Goal: Task Accomplishment & Management: Complete application form

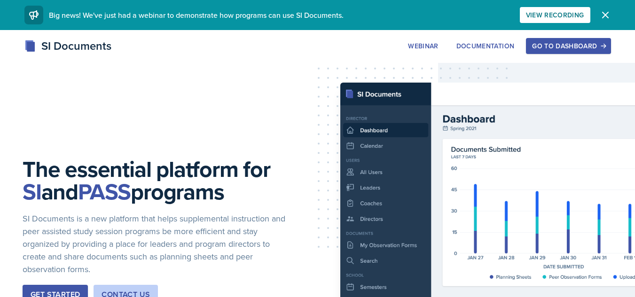
click at [597, 44] on div "Go to Dashboard" at bounding box center [568, 46] width 72 height 8
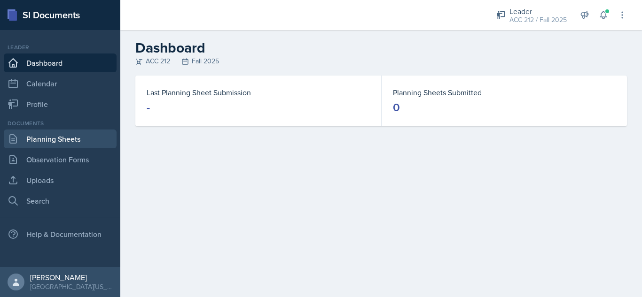
click at [73, 140] on link "Planning Sheets" at bounding box center [60, 139] width 113 height 19
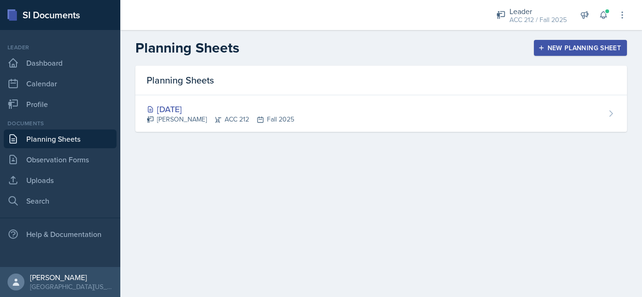
click at [556, 43] on button "New Planning Sheet" at bounding box center [580, 48] width 93 height 16
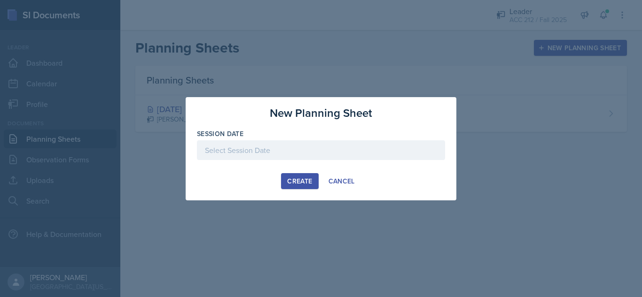
click at [314, 154] on div at bounding box center [321, 150] width 248 height 20
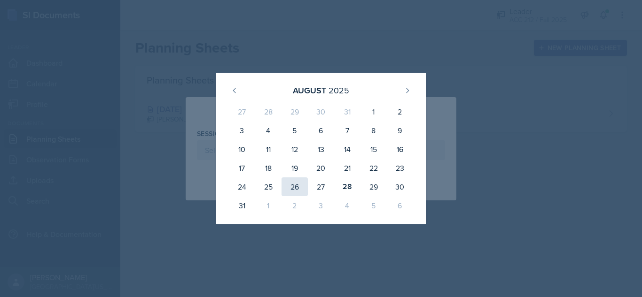
click at [302, 189] on div "26" at bounding box center [294, 187] width 26 height 19
type input "[DATE]"
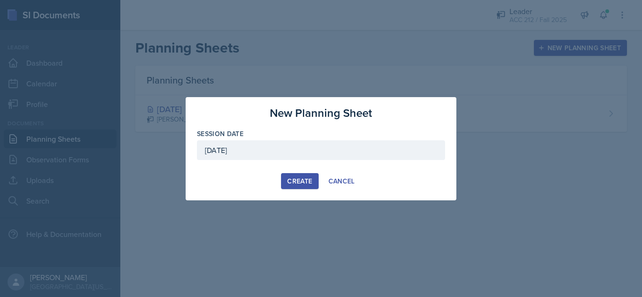
click at [303, 179] on div "Create" at bounding box center [299, 182] width 25 height 8
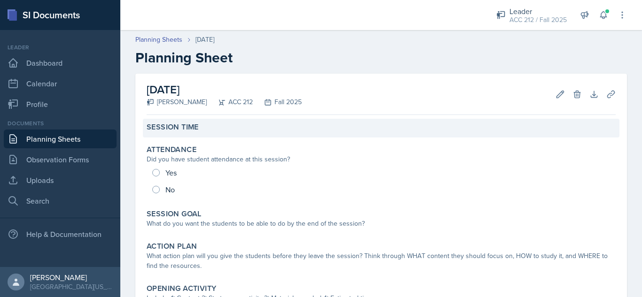
click at [231, 130] on div "Session Time" at bounding box center [381, 127] width 469 height 9
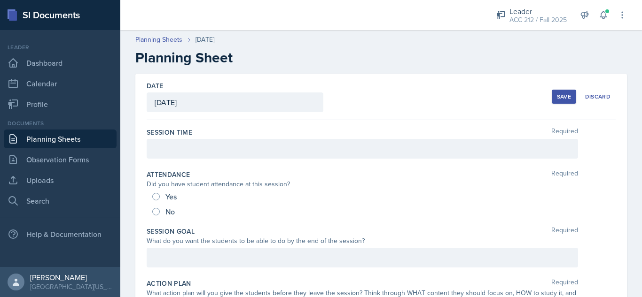
click at [226, 140] on div at bounding box center [362, 149] width 431 height 20
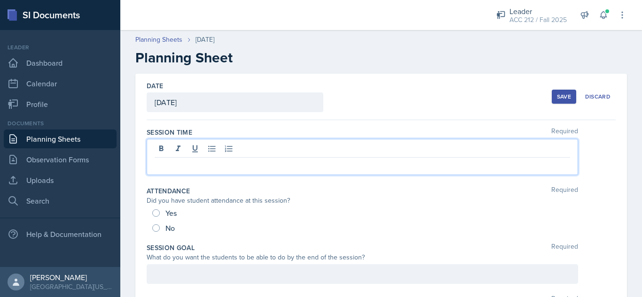
click at [204, 161] on p at bounding box center [362, 165] width 415 height 11
click at [277, 170] on p at bounding box center [362, 165] width 415 height 11
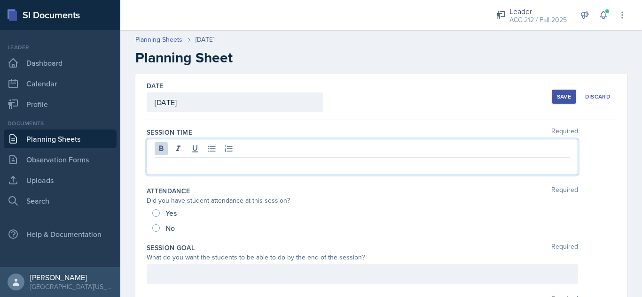
click at [277, 170] on p at bounding box center [362, 165] width 415 height 11
click at [249, 164] on p at bounding box center [362, 165] width 415 height 11
click at [434, 84] on div "Date [DATE] [DATE] 27 28 29 30 31 1 2 3 4 5 6 7 8 9 10 11 12 13 14 15 16 17 18 …" at bounding box center [381, 97] width 469 height 47
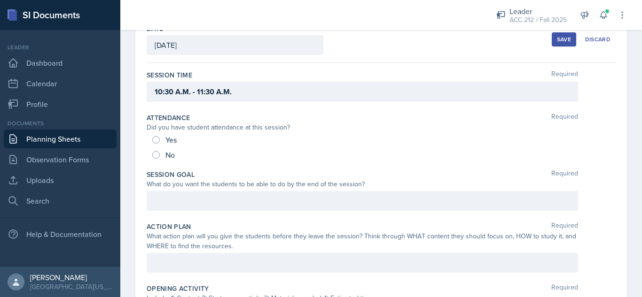
scroll to position [95, 0]
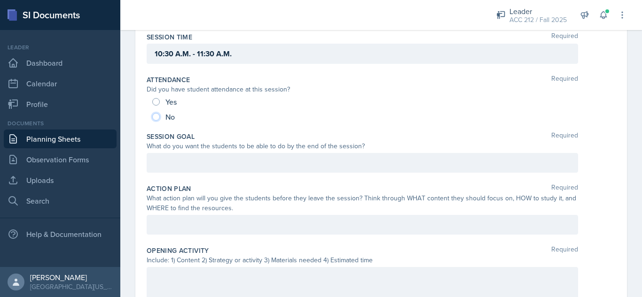
click at [152, 117] on input "No" at bounding box center [156, 117] width 8 height 8
radio input "true"
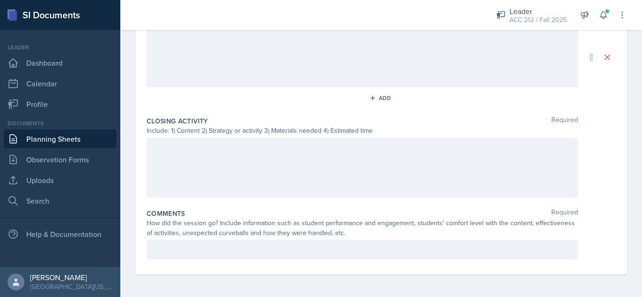
click at [385, 241] on div at bounding box center [362, 250] width 431 height 20
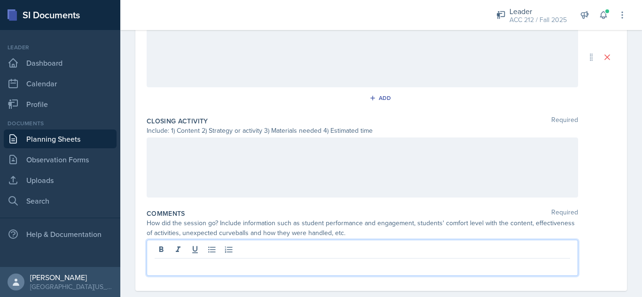
scroll to position [444, 0]
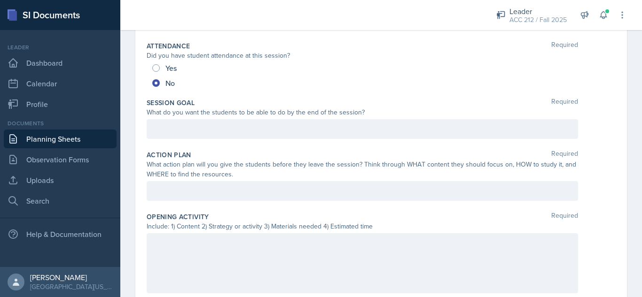
scroll to position [0, 0]
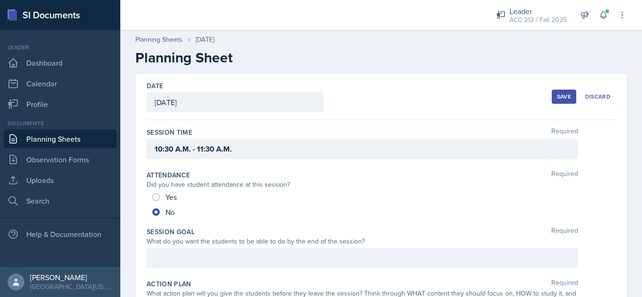
click at [557, 93] on div "Save" at bounding box center [564, 97] width 14 height 8
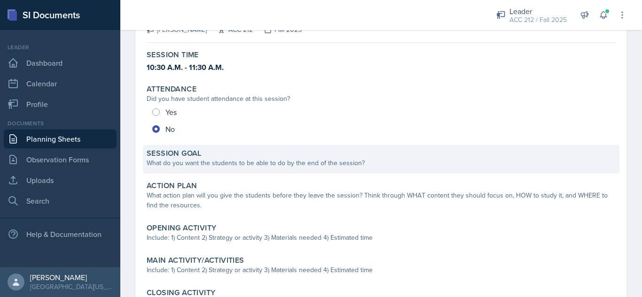
scroll to position [78, 0]
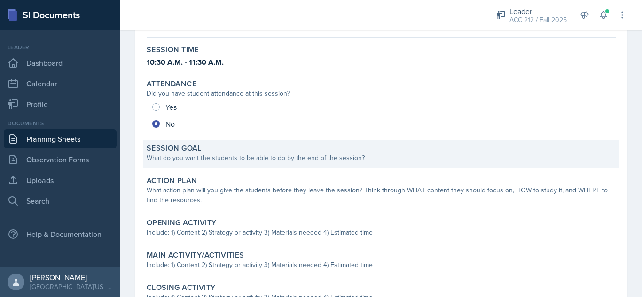
click at [327, 162] on div "What do you want the students to be able to do by the end of the session?" at bounding box center [381, 158] width 469 height 10
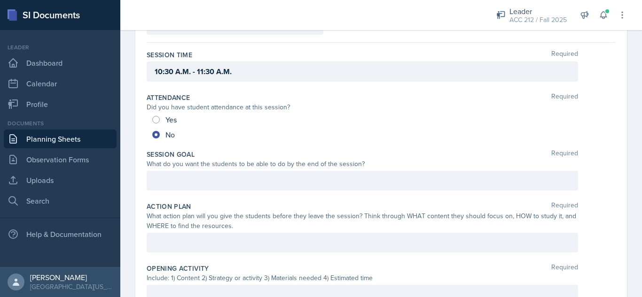
click at [312, 178] on div at bounding box center [362, 181] width 431 height 20
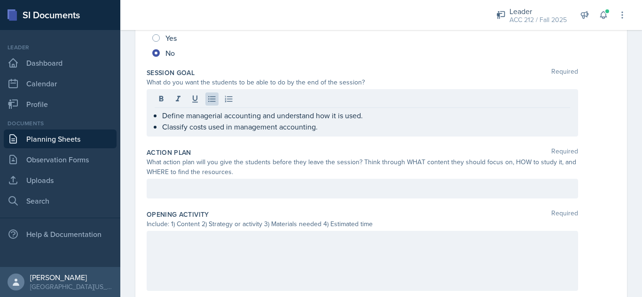
scroll to position [230, 0]
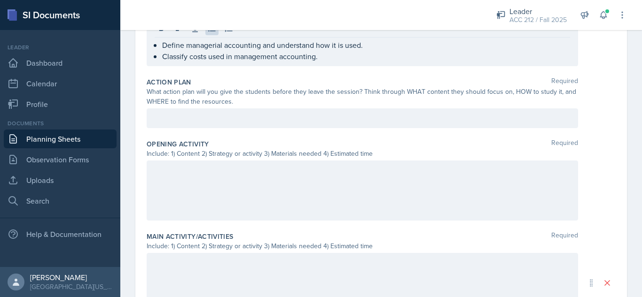
click at [261, 186] on div at bounding box center [362, 191] width 431 height 60
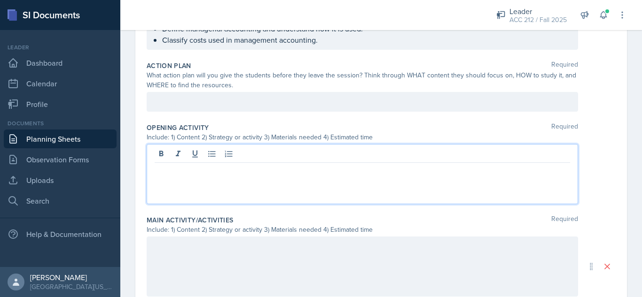
click at [268, 97] on p at bounding box center [362, 101] width 415 height 11
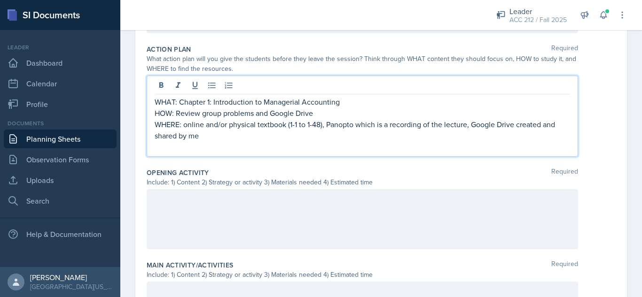
click at [276, 199] on div at bounding box center [362, 219] width 431 height 60
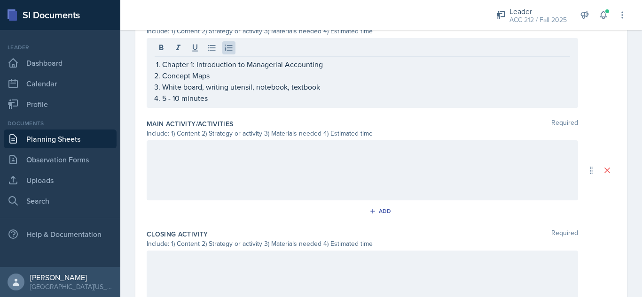
scroll to position [385, 0]
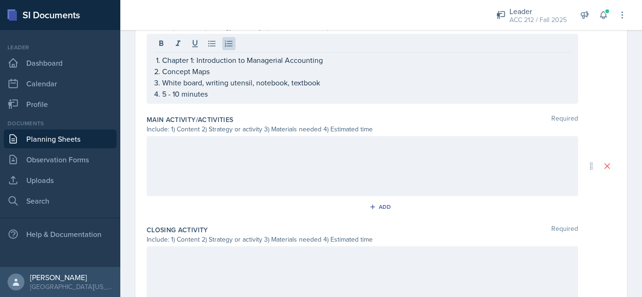
drag, startPoint x: 261, startPoint y: 204, endPoint x: 264, endPoint y: 192, distance: 12.4
click at [261, 201] on div "Add" at bounding box center [381, 209] width 469 height 18
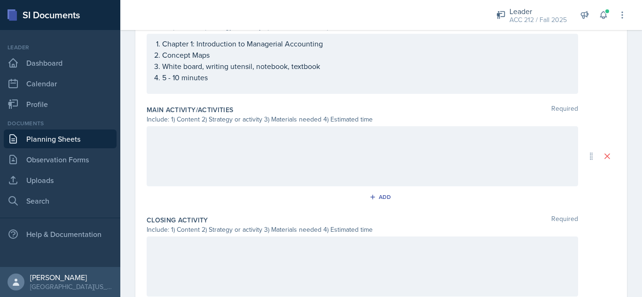
click at [270, 163] on div at bounding box center [362, 156] width 431 height 60
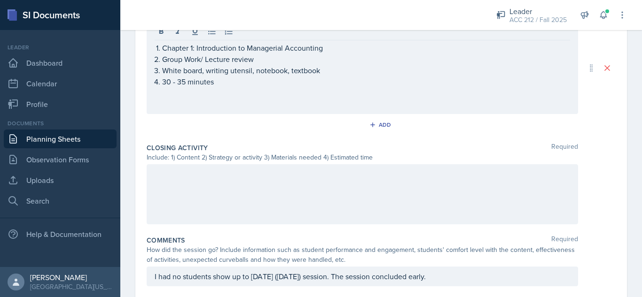
scroll to position [496, 0]
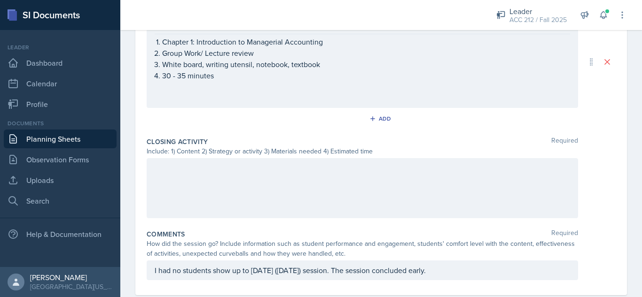
click at [282, 197] on div at bounding box center [362, 188] width 431 height 60
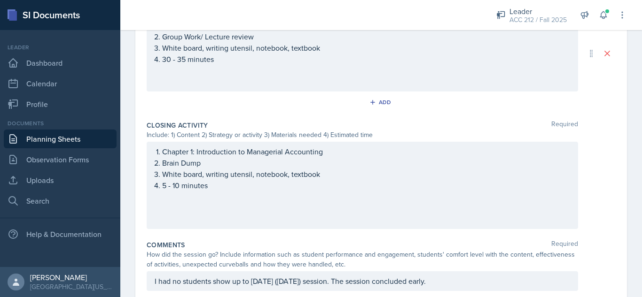
scroll to position [0, 0]
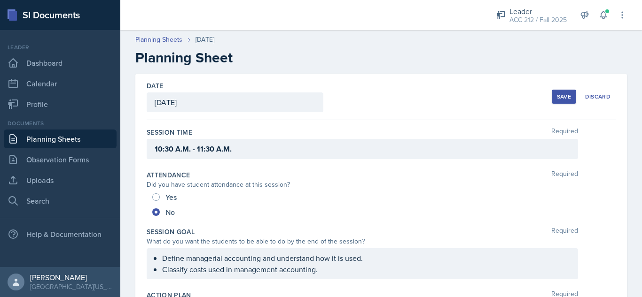
click at [565, 99] on button "Save" at bounding box center [564, 97] width 24 height 14
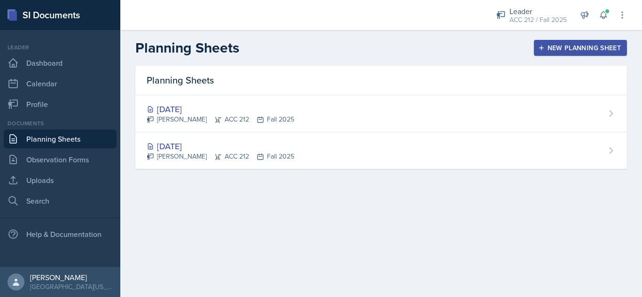
click at [212, 143] on div "[DATE]" at bounding box center [221, 146] width 148 height 13
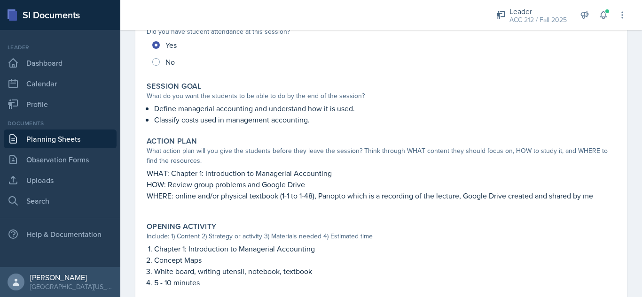
scroll to position [145, 0]
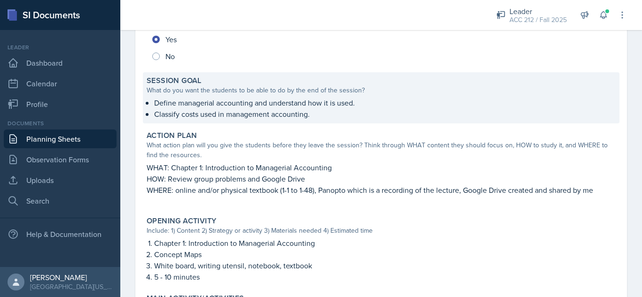
click at [433, 108] on p "Define managerial accounting and understand how it is used." at bounding box center [384, 102] width 461 height 11
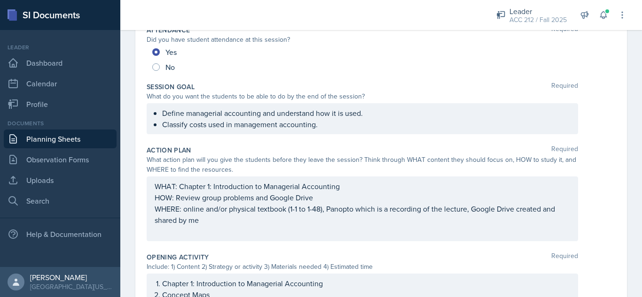
click at [416, 120] on div "Define managerial accounting and understand how it is used. Classify costs used…" at bounding box center [362, 118] width 431 height 31
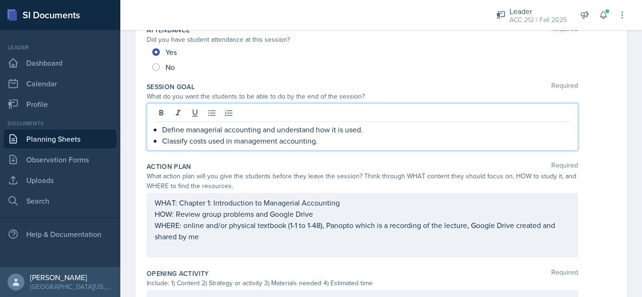
click at [285, 200] on p "WHAT: Chapter 1: Introduction to Managerial Accounting" at bounding box center [362, 202] width 415 height 11
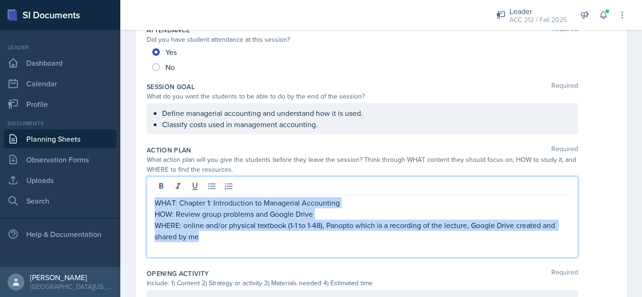
copy div "WHAT: Chapter 1: Introduction to Managerial Accounting HOW: Review group proble…"
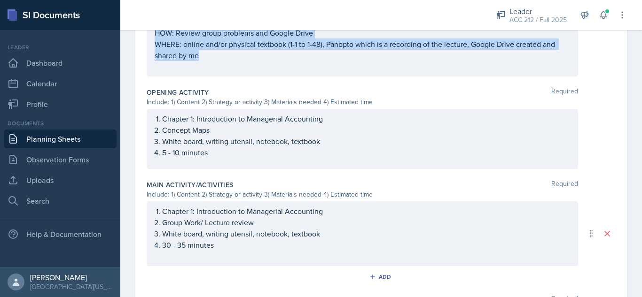
click at [347, 134] on p "Concept Maps" at bounding box center [366, 129] width 408 height 11
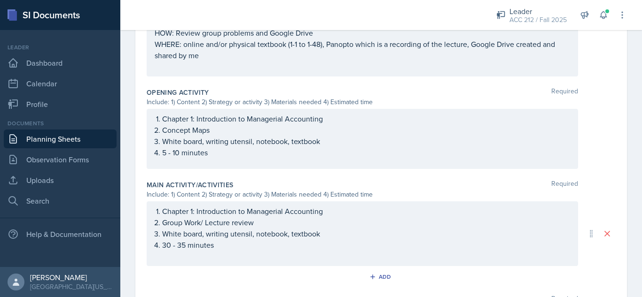
scroll to position [326, 0]
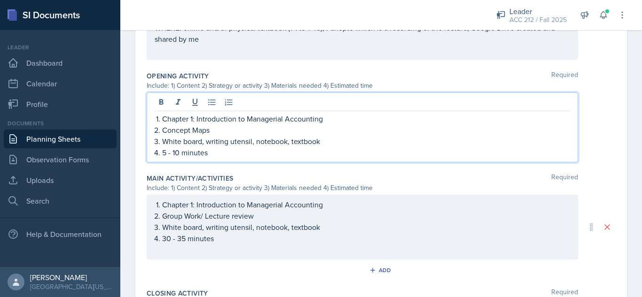
click at [235, 212] on div "Chapter 1: Introduction to Managerial Accounting Group Work/ Lecture review Whi…" at bounding box center [362, 227] width 431 height 65
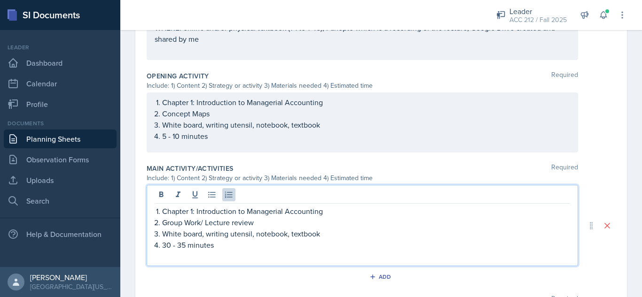
scroll to position [317, 0]
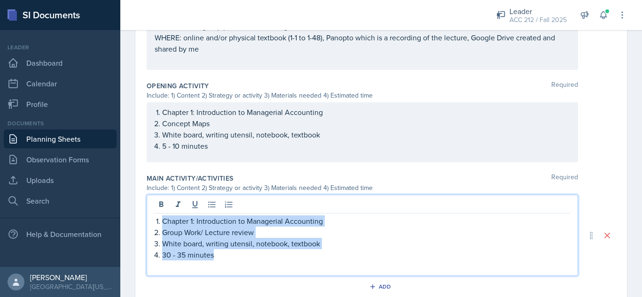
copy ol "Chapter 1: Introduction to Managerial Accounting Group Work/ Lecture review Whi…"
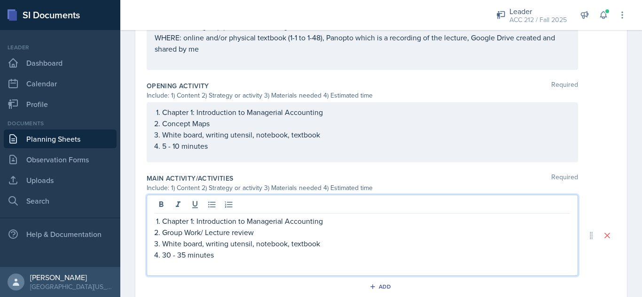
drag, startPoint x: 598, startPoint y: 149, endPoint x: 607, endPoint y: 150, distance: 9.0
click at [599, 150] on div "Chapter 1: Introduction to Managerial Accounting Concept Maps White board, writ…" at bounding box center [381, 132] width 469 height 60
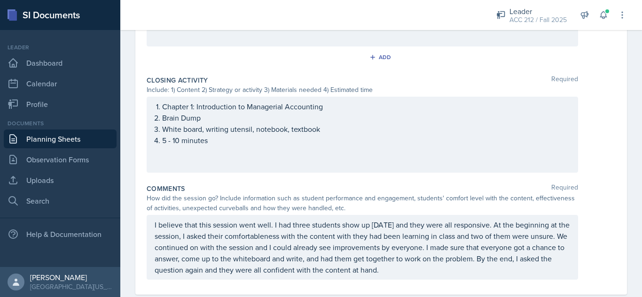
click at [359, 114] on p "Brain Dump" at bounding box center [366, 117] width 408 height 11
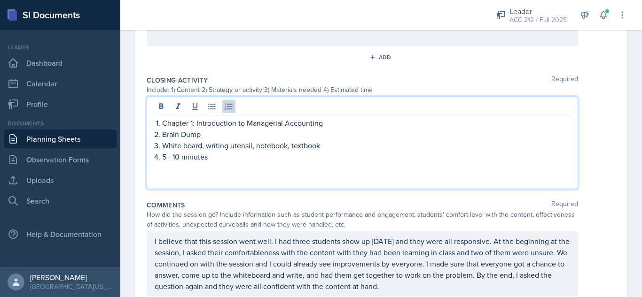
scroll to position [546, 0]
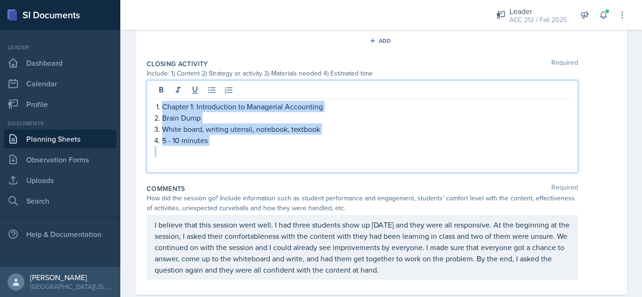
copy div "Chapter 1: Introduction to Managerial Accounting Brain Dump White board, writin…"
